Goal: Navigation & Orientation: Find specific page/section

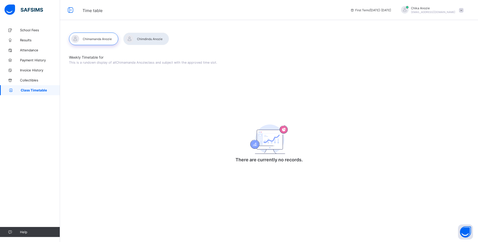
click at [139, 37] on div at bounding box center [146, 39] width 46 height 13
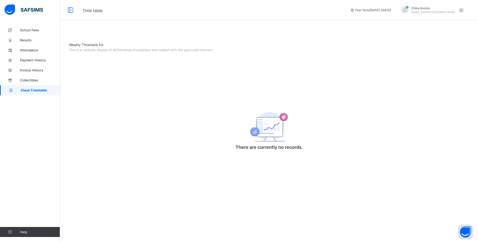
click at [100, 33] on div at bounding box center [269, 33] width 400 height 0
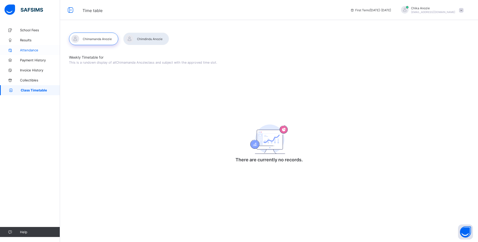
click at [34, 51] on span "Attendance" at bounding box center [40, 50] width 40 height 4
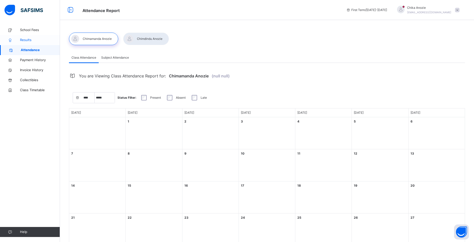
select select "****"
select select "*"
click at [28, 37] on link "Results" at bounding box center [30, 40] width 60 height 10
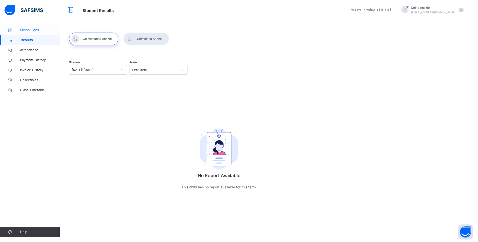
click at [33, 29] on span "School Fees" at bounding box center [40, 30] width 40 height 5
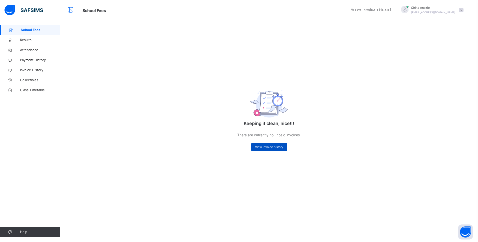
click at [256, 145] on span "View invoice history" at bounding box center [269, 147] width 28 height 5
